Goal: Register for event/course

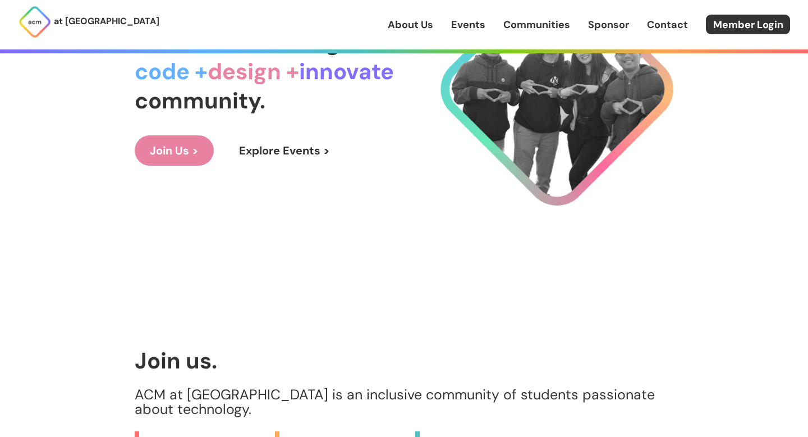
click at [286, 155] on link "Explore Events >" at bounding box center [284, 150] width 121 height 30
